Goal: Transaction & Acquisition: Subscribe to service/newsletter

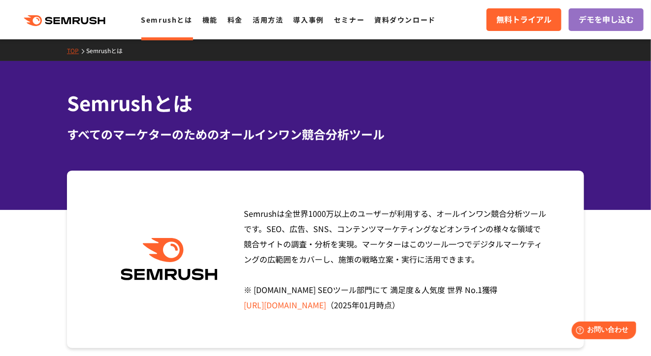
drag, startPoint x: 313, startPoint y: 23, endPoint x: 282, endPoint y: 88, distance: 72.2
click at [312, 23] on link "導入事例" at bounding box center [308, 20] width 31 height 10
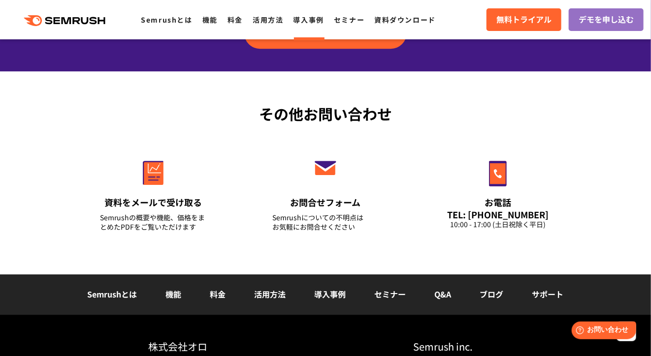
scroll to position [1195, 0]
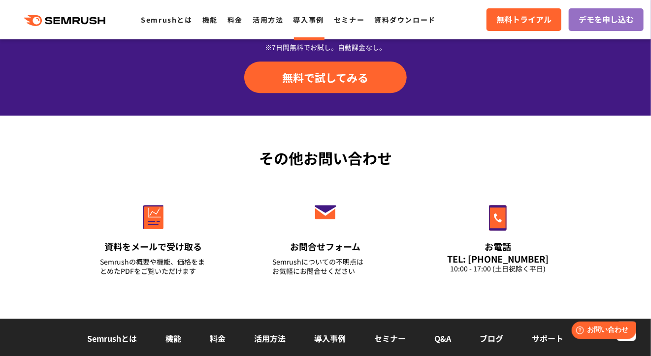
click at [220, 335] on link "料金" at bounding box center [218, 339] width 16 height 12
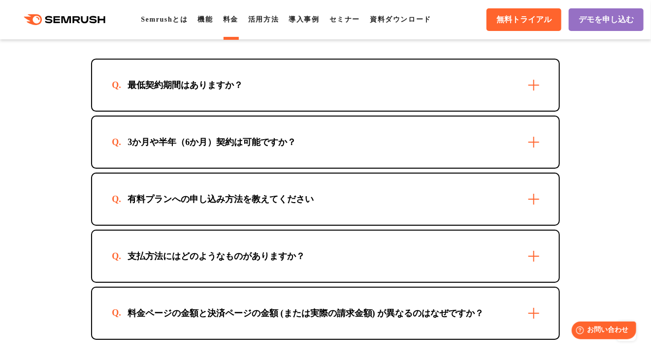
scroll to position [3002, 0]
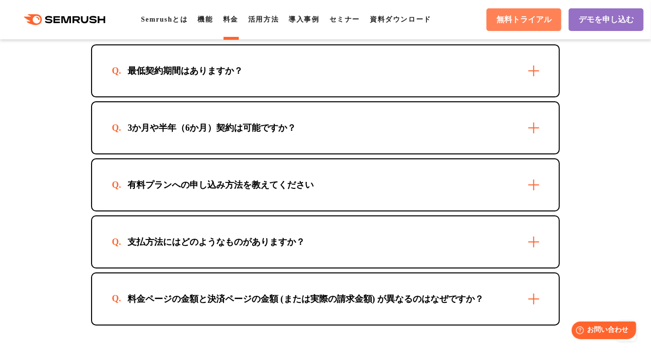
click at [502, 19] on span "無料トライアル" at bounding box center [523, 20] width 55 height 10
